Goal: Transaction & Acquisition: Purchase product/service

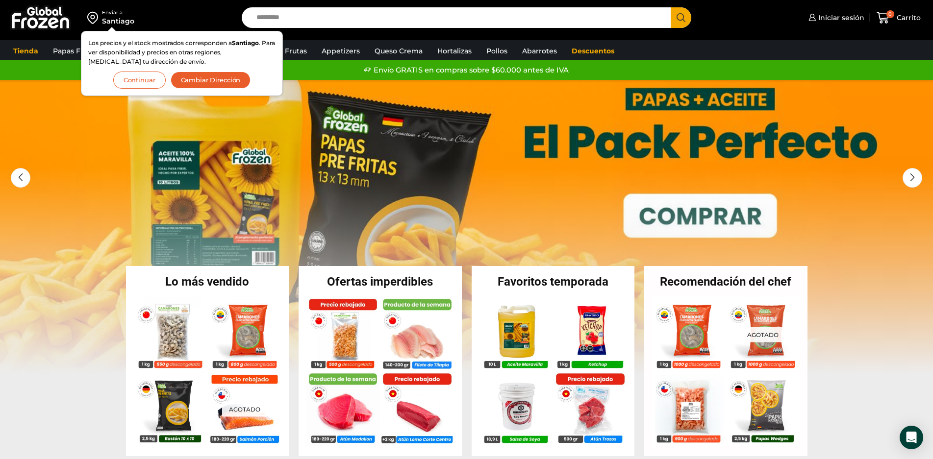
click at [144, 80] on button "Continuar" at bounding box center [139, 80] width 52 height 17
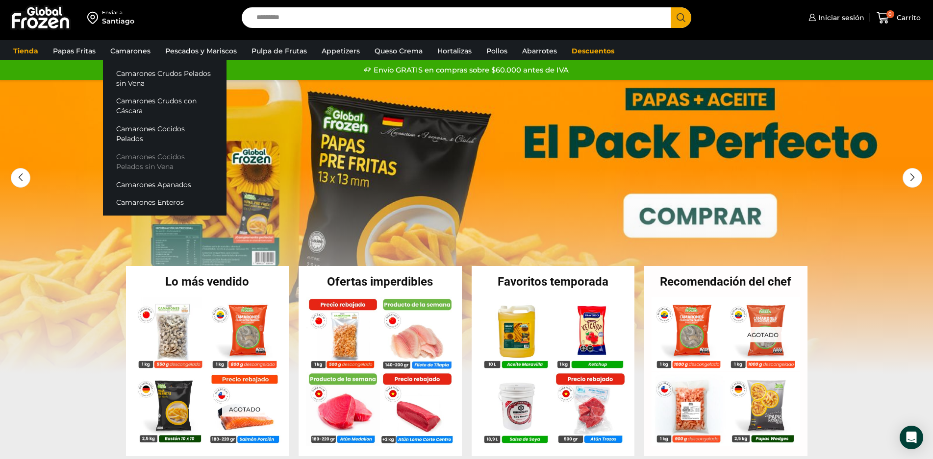
click at [147, 149] on link "Camarones Cocidos Pelados sin Vena" at bounding box center [165, 162] width 124 height 28
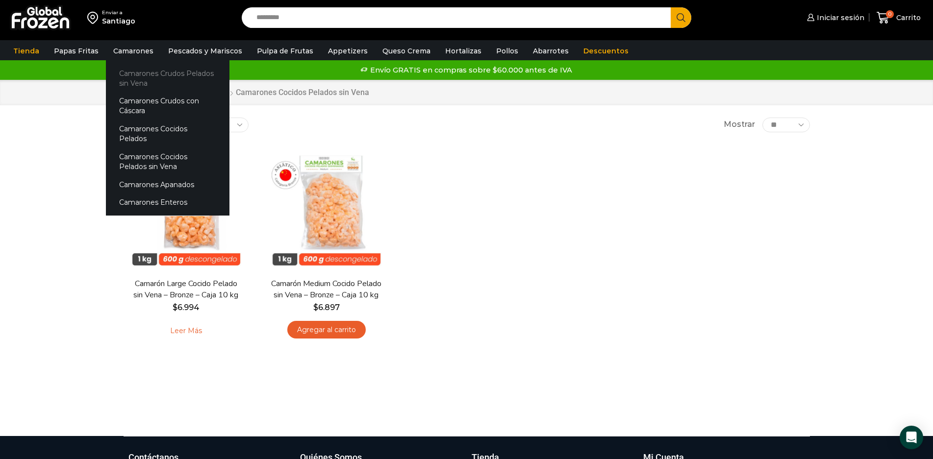
click at [143, 73] on link "Camarones Crudos Pelados sin Vena" at bounding box center [168, 78] width 124 height 28
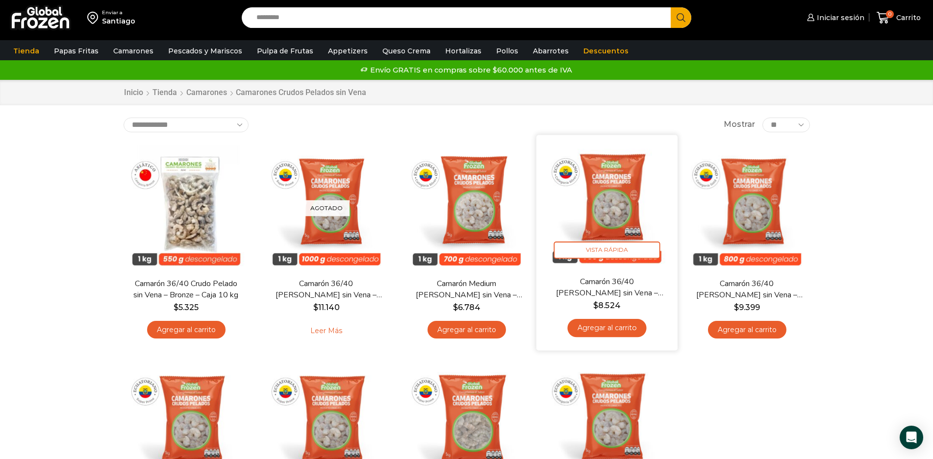
click at [614, 281] on link "Camarón 36/40 [PERSON_NAME] sin Vena – Silver – Caja 10 kg" at bounding box center [607, 287] width 114 height 23
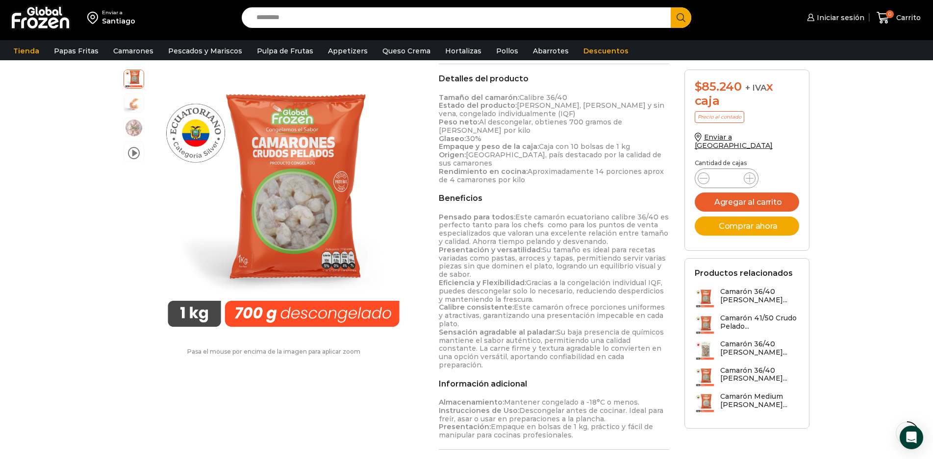
scroll to position [344, 0]
